Goal: Task Accomplishment & Management: Complete application form

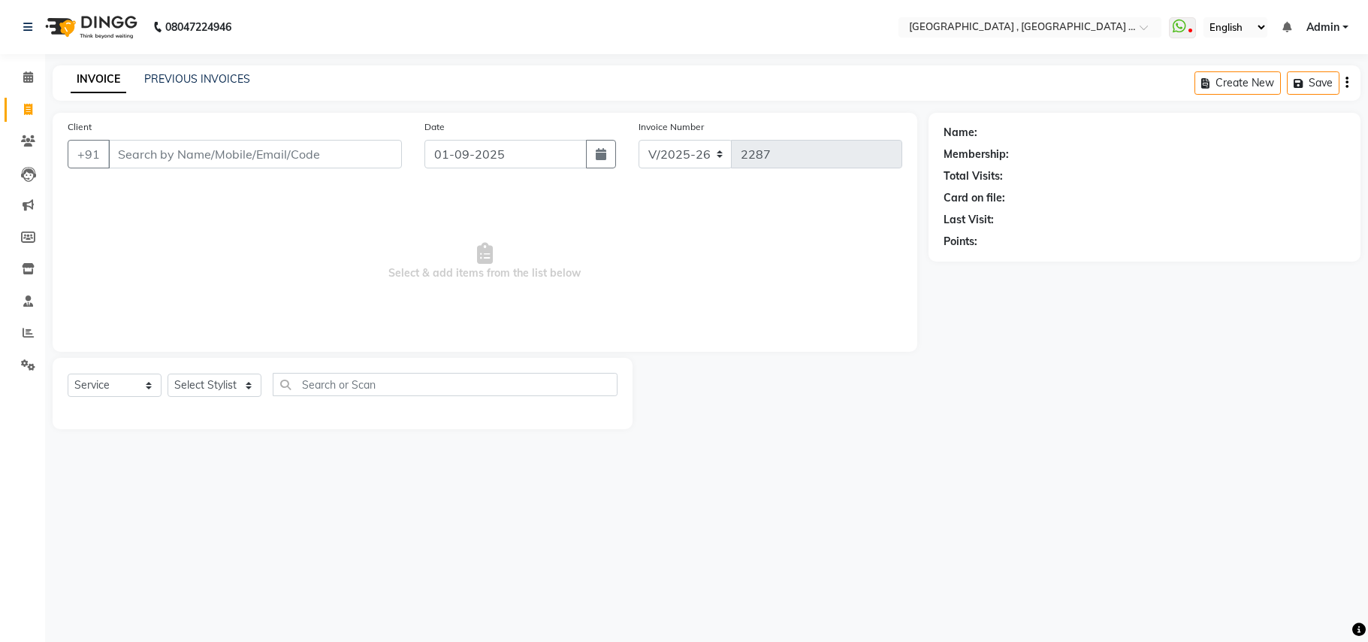
select select "4558"
select select "service"
click at [165, 157] on input "Client" at bounding box center [255, 154] width 294 height 29
click at [196, 163] on input "[PERSON_NAME] fer" at bounding box center [216, 154] width 217 height 29
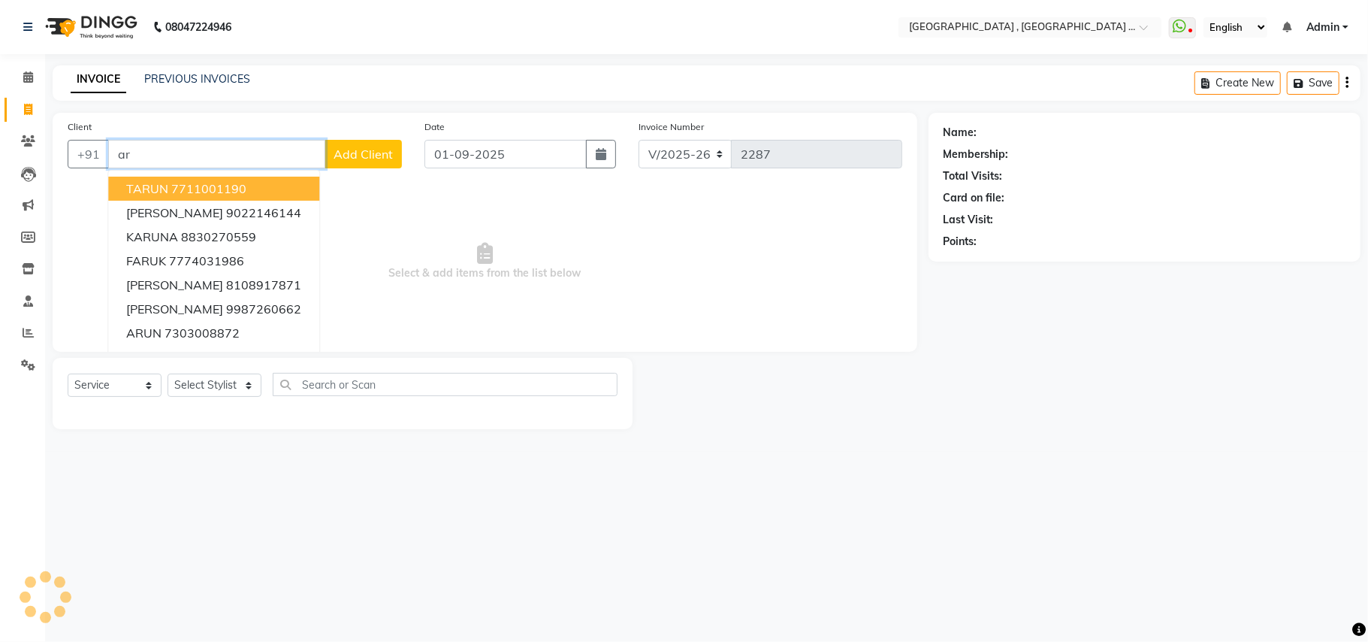
type input "a"
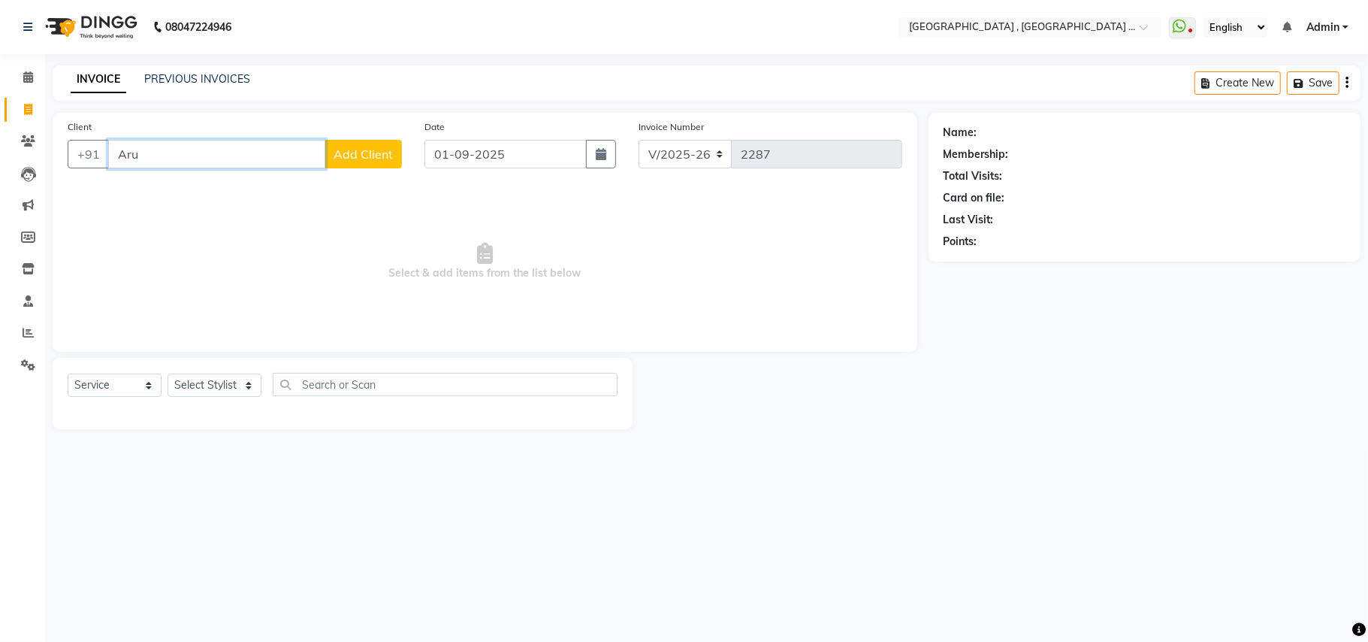
type input "[PERSON_NAME]"
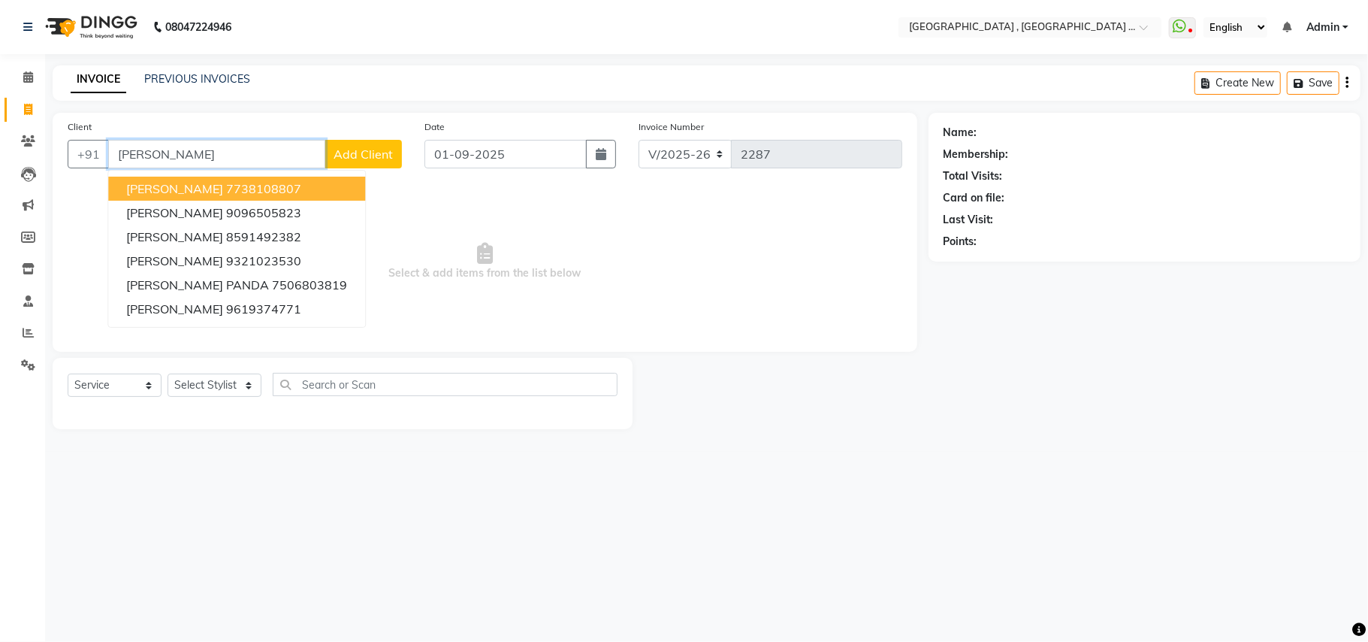
click at [181, 158] on input "[PERSON_NAME]" at bounding box center [216, 154] width 217 height 29
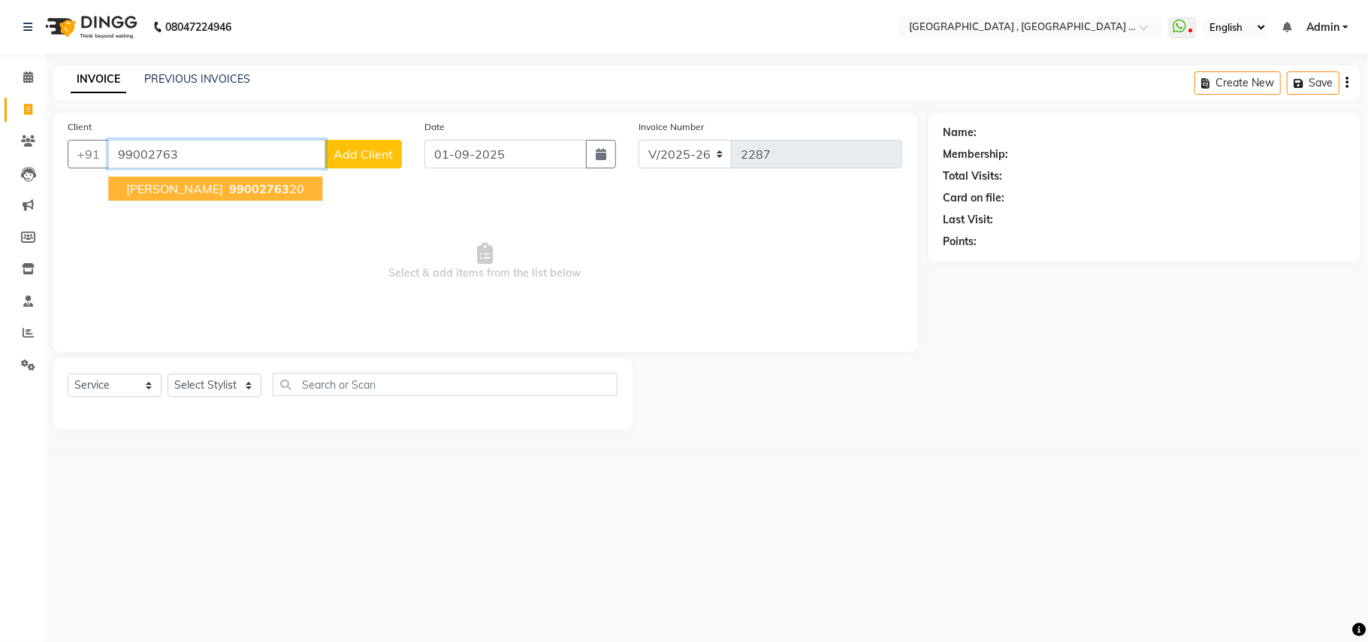
click at [232, 188] on button "[PERSON_NAME] 99002763 20" at bounding box center [215, 189] width 214 height 24
type input "9900276320"
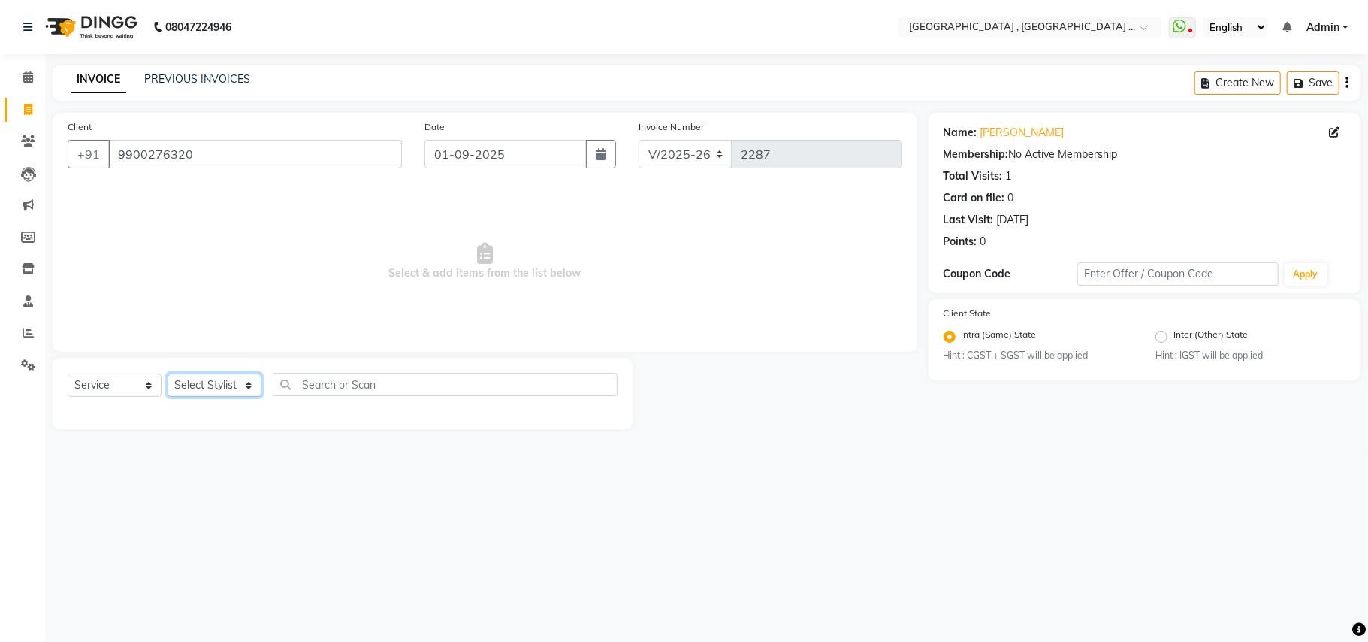
click at [226, 391] on select "Select Stylist Amit [PERSON_NAME] BUNTY Deep [PERSON_NAME] M Gautam la bella [P…" at bounding box center [215, 384] width 94 height 23
click at [217, 391] on select "Select Stylist Amit [PERSON_NAME] BUNTY Deep [PERSON_NAME] M Gautam la bella [P…" at bounding box center [215, 384] width 94 height 23
select select "29706"
click at [168, 373] on select "Select Stylist Amit [PERSON_NAME] BUNTY Deep [PERSON_NAME] M Gautam la bella [P…" at bounding box center [215, 384] width 94 height 23
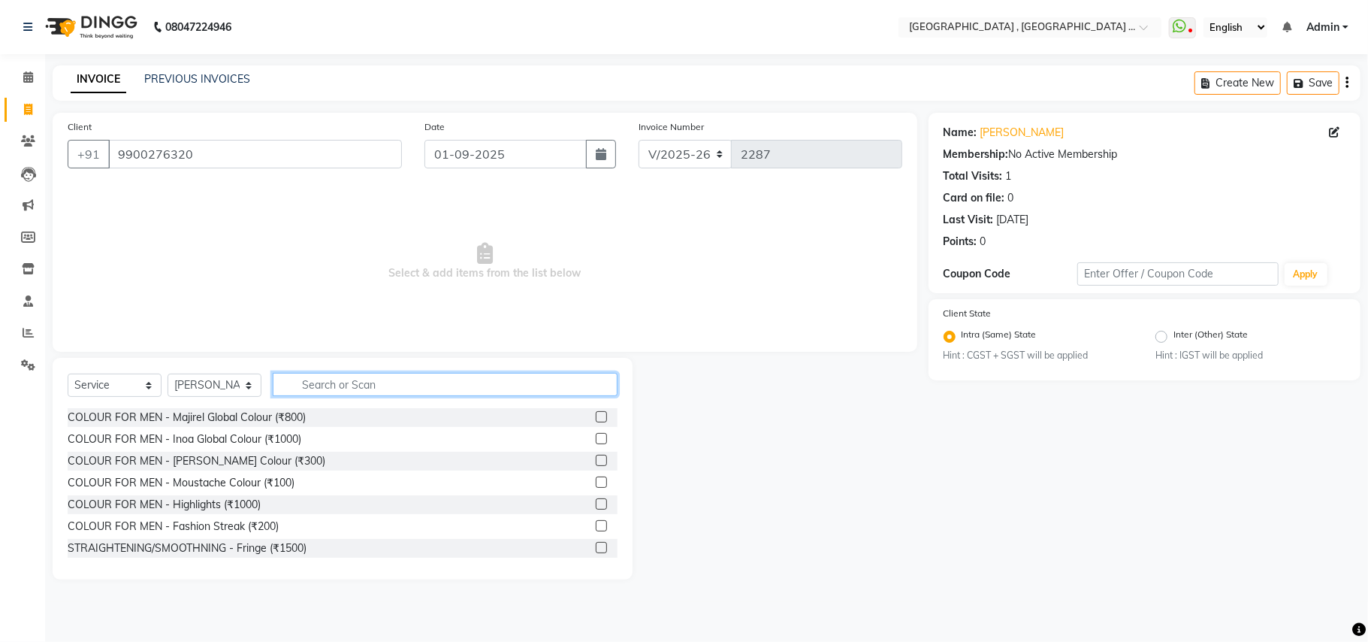
click at [355, 391] on input "text" at bounding box center [445, 384] width 345 height 23
type input "cut"
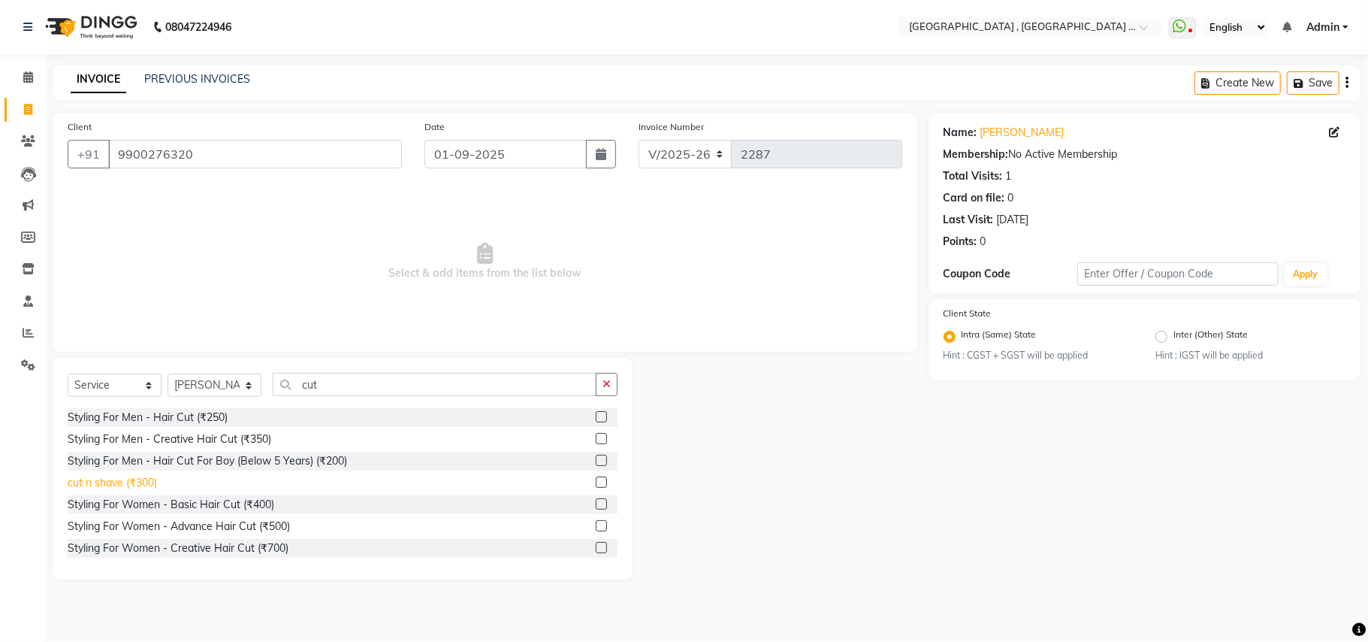
click at [137, 482] on div "cut n shave (₹300)" at bounding box center [112, 483] width 89 height 16
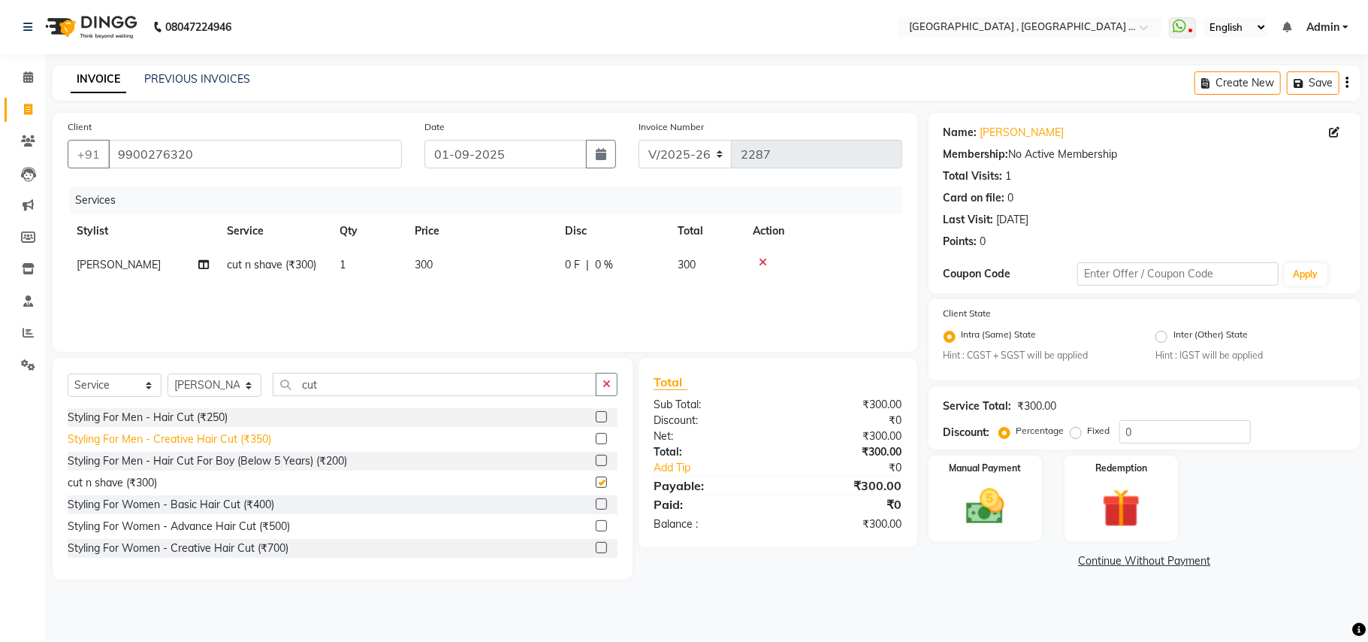
checkbox input "false"
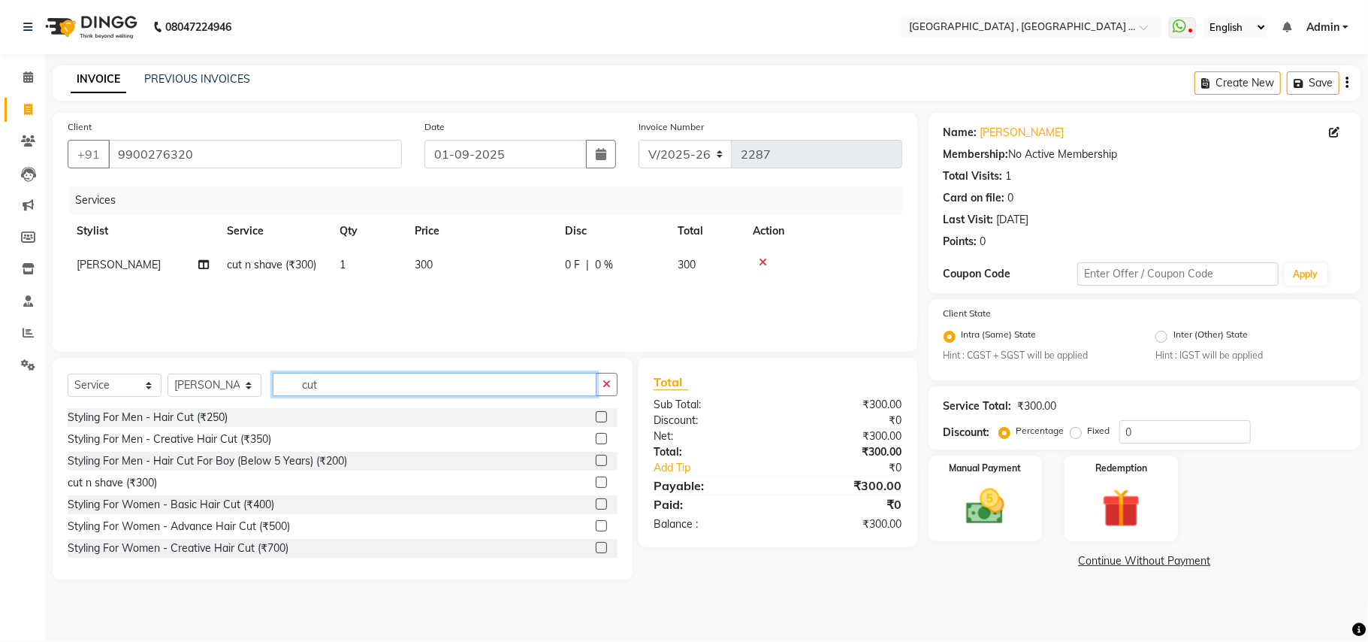
click at [313, 383] on input "cut" at bounding box center [435, 384] width 324 height 23
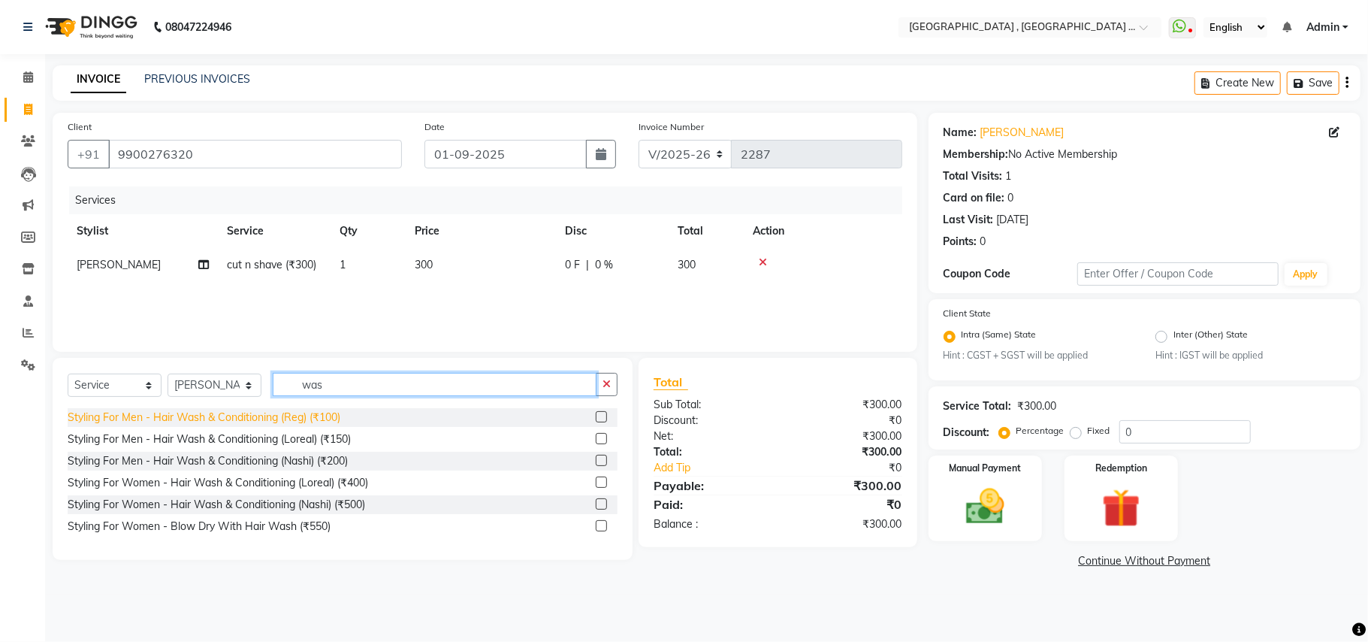
type input "was"
click at [322, 416] on div "Styling For Men - Hair Wash & Conditioning (Reg) (₹100)" at bounding box center [204, 417] width 273 height 16
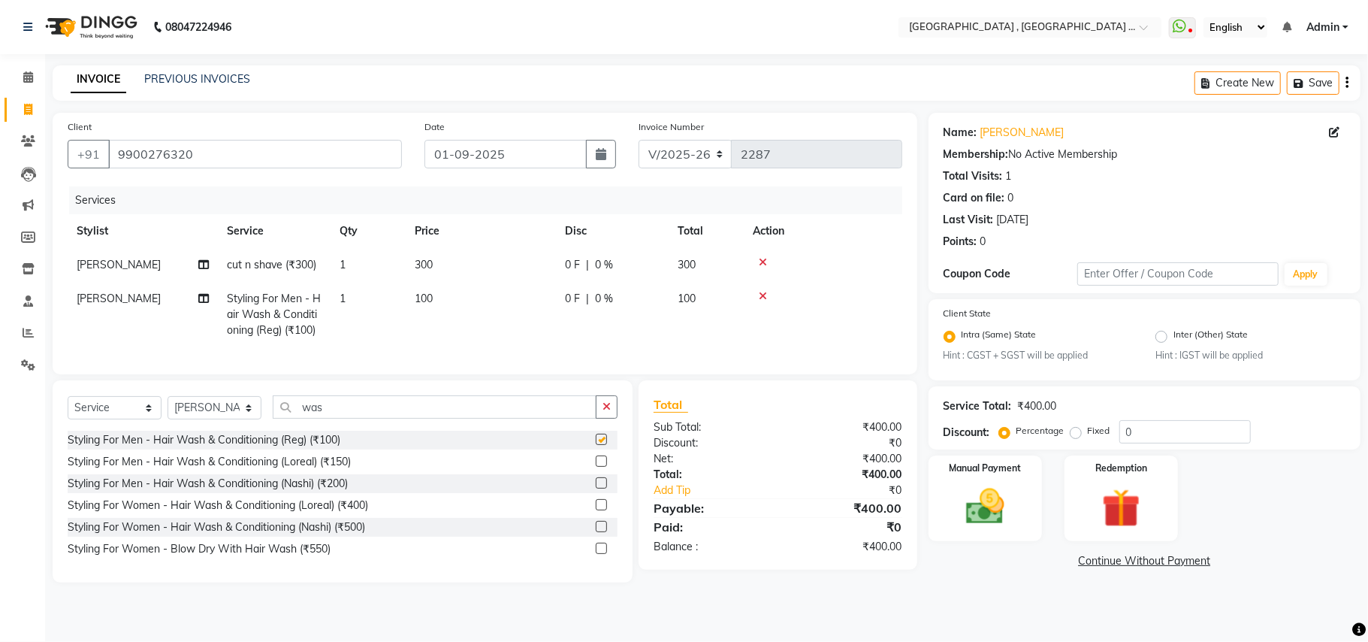
checkbox input "false"
click at [1029, 521] on div "Manual Payment" at bounding box center [985, 498] width 118 height 89
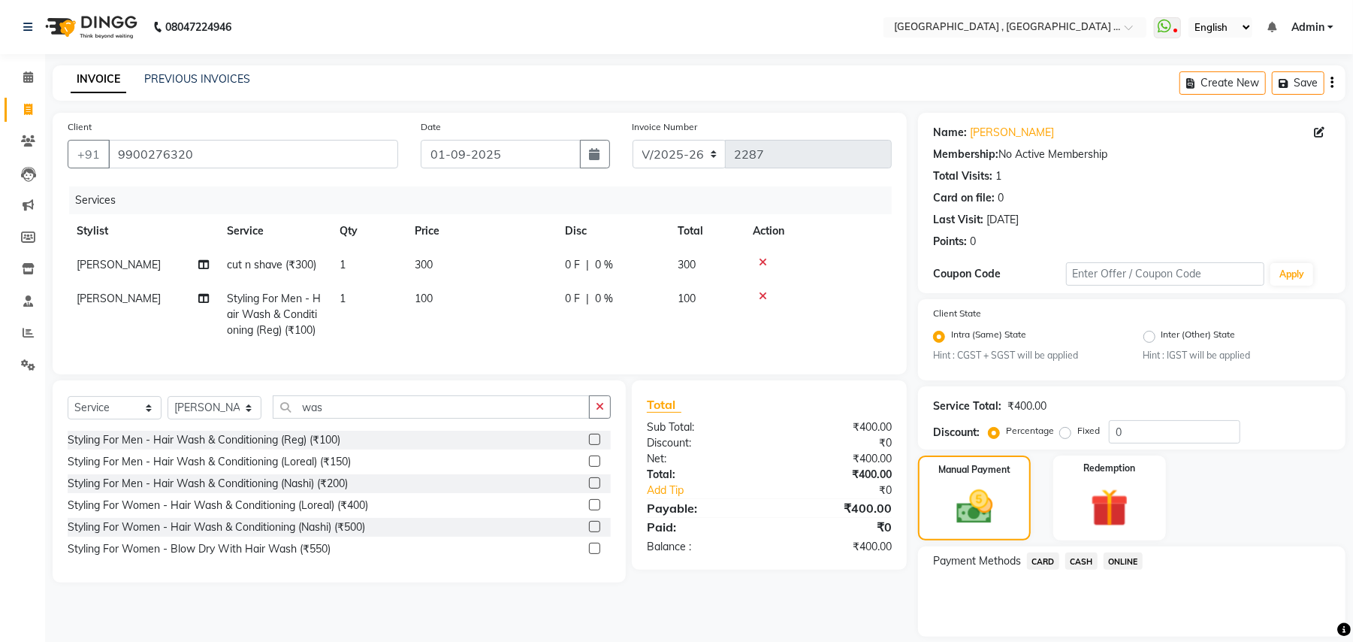
click at [1114, 559] on span "ONLINE" at bounding box center [1123, 560] width 39 height 17
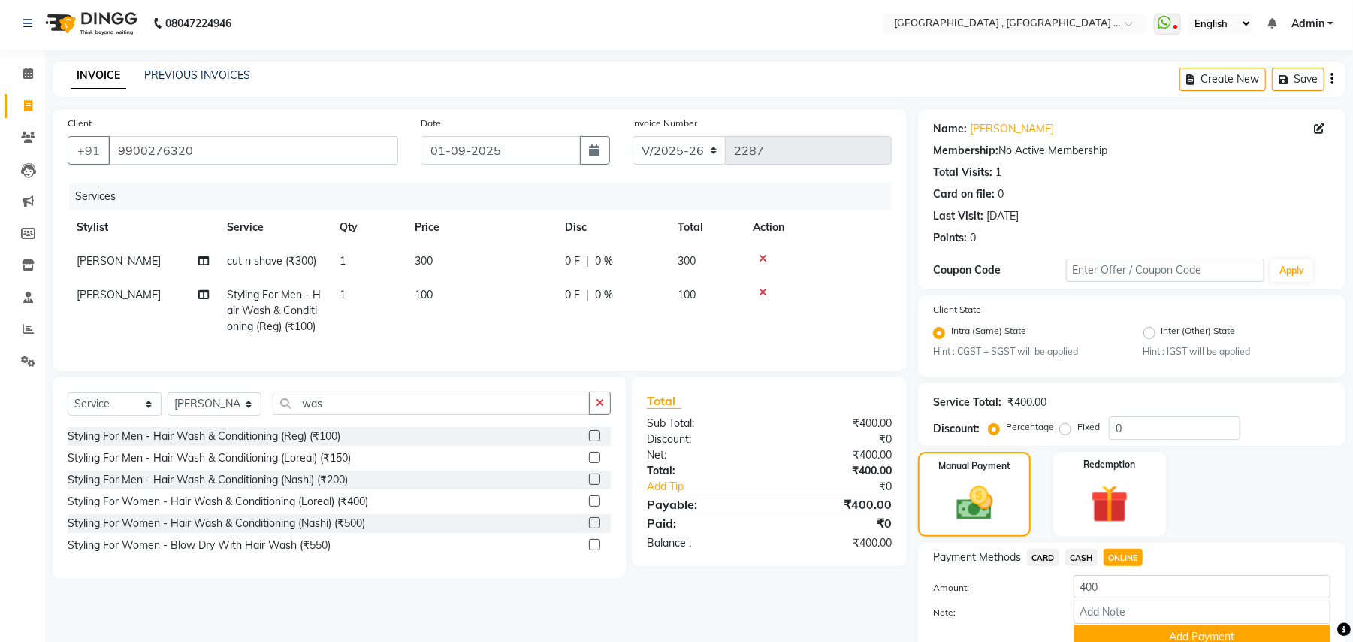
scroll to position [70, 0]
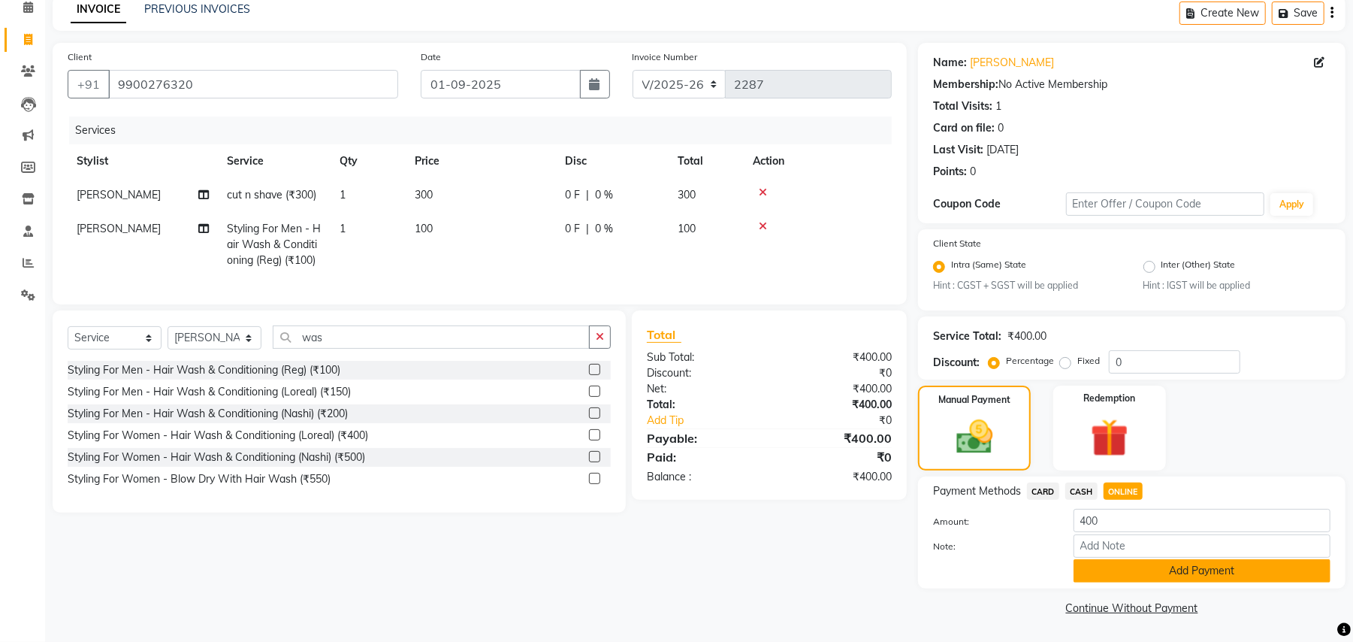
click at [1130, 574] on button "Add Payment" at bounding box center [1202, 570] width 257 height 23
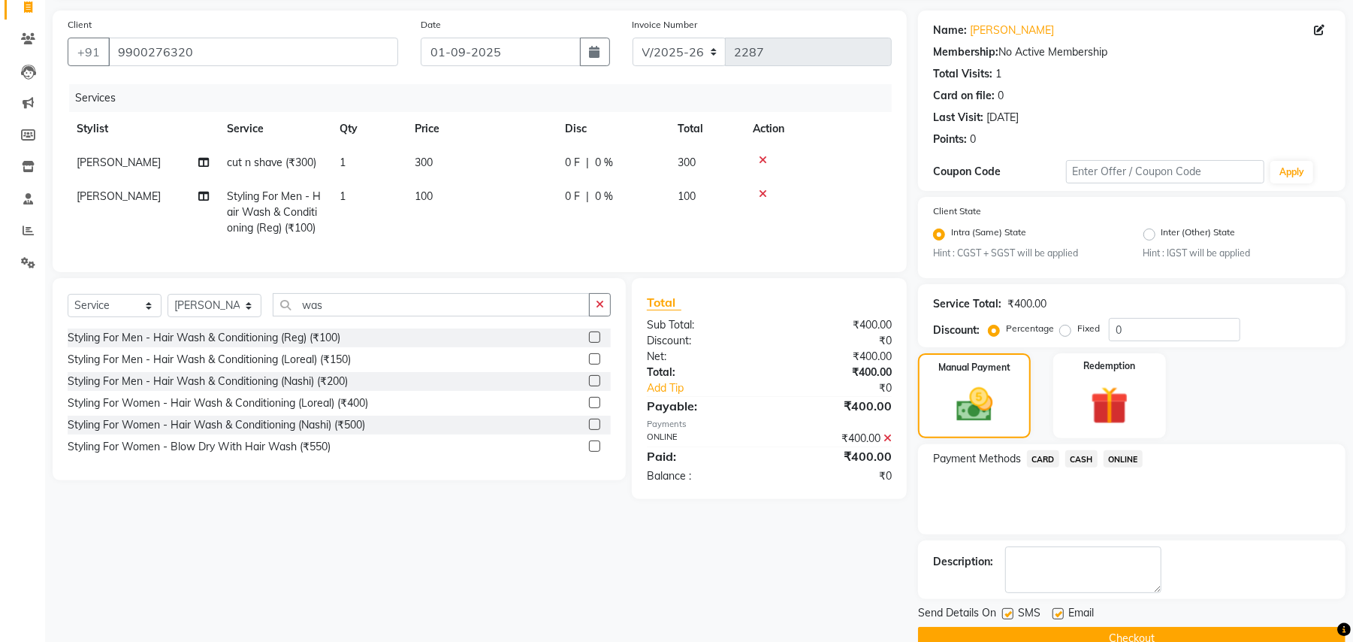
scroll to position [133, 0]
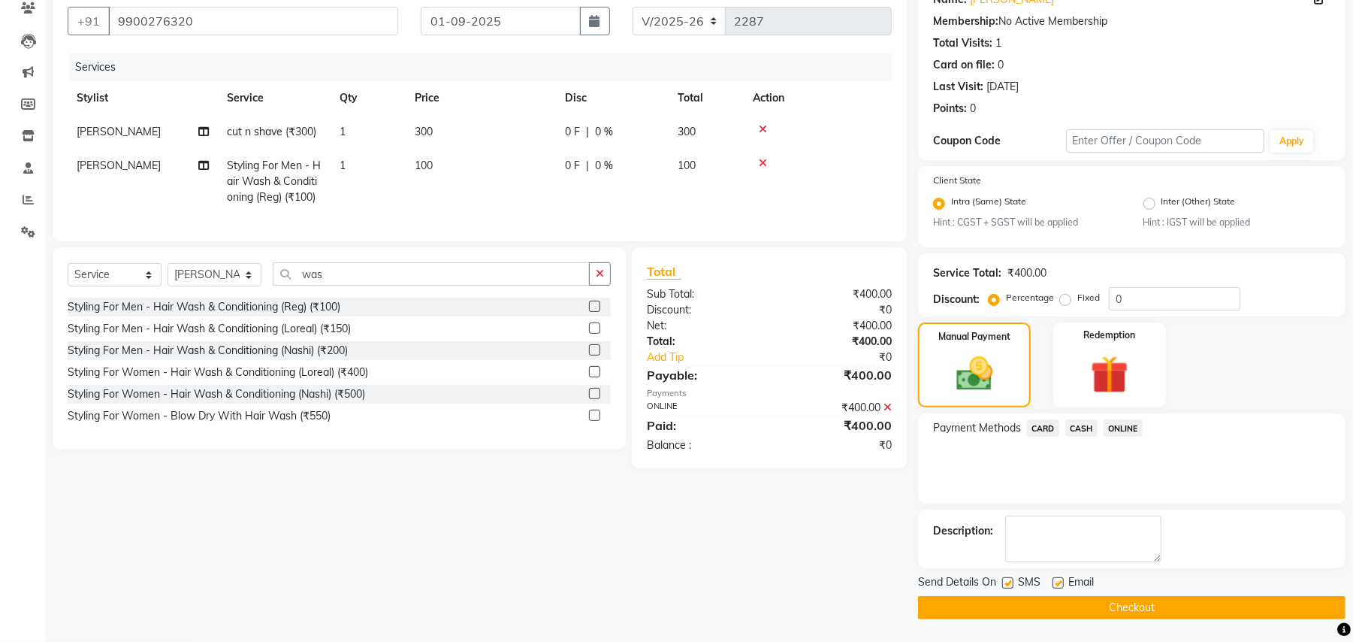
click at [1136, 606] on button "Checkout" at bounding box center [1132, 607] width 428 height 23
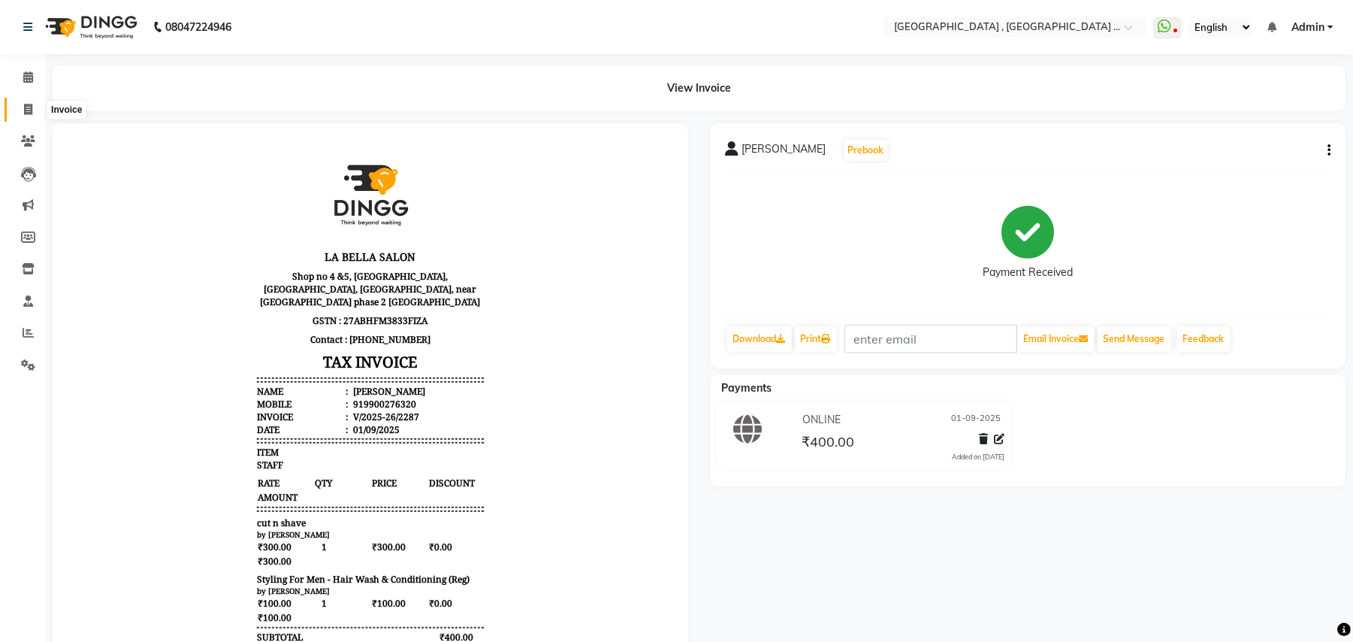
click at [19, 103] on span at bounding box center [28, 109] width 26 height 17
select select "service"
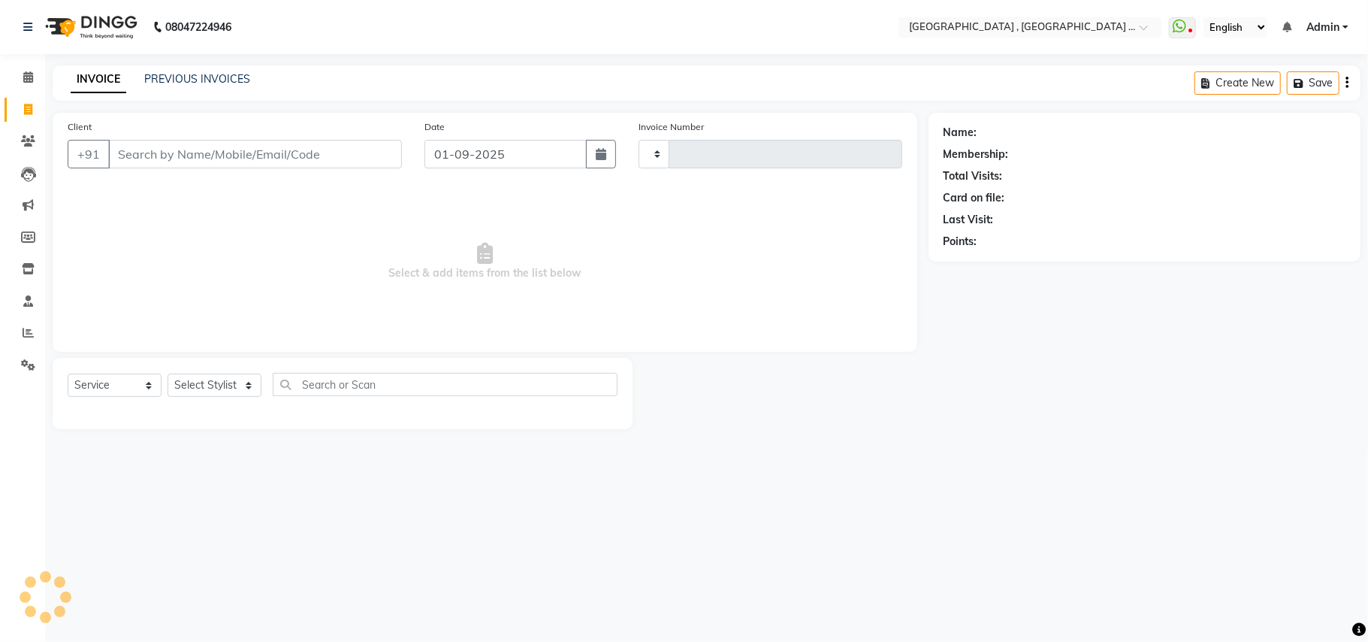
type input "2288"
select select "4558"
